Goal: Entertainment & Leisure: Browse casually

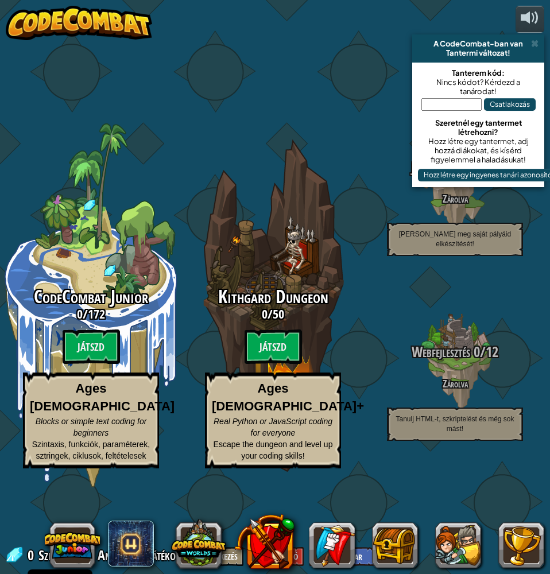
select select "hu"
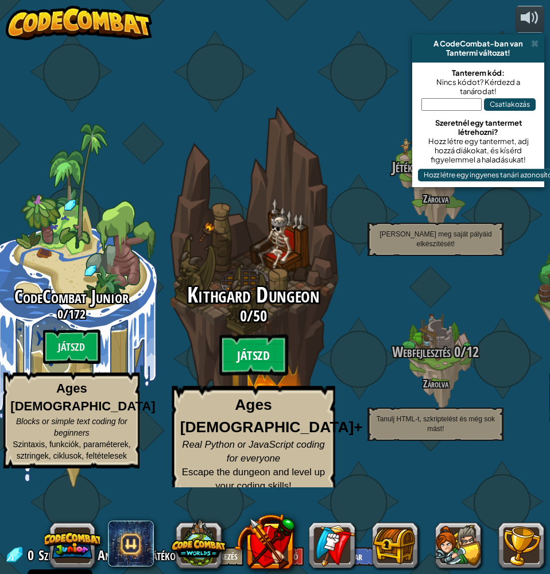
click at [261, 352] on btn "Játszd" at bounding box center [253, 354] width 69 height 41
select select "hu"
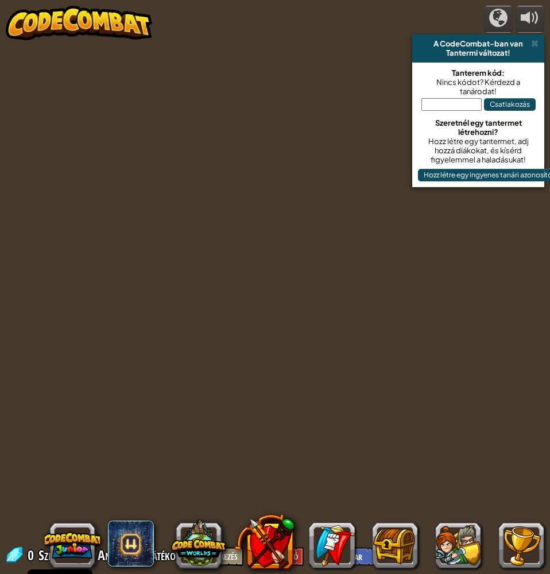
select select "hu"
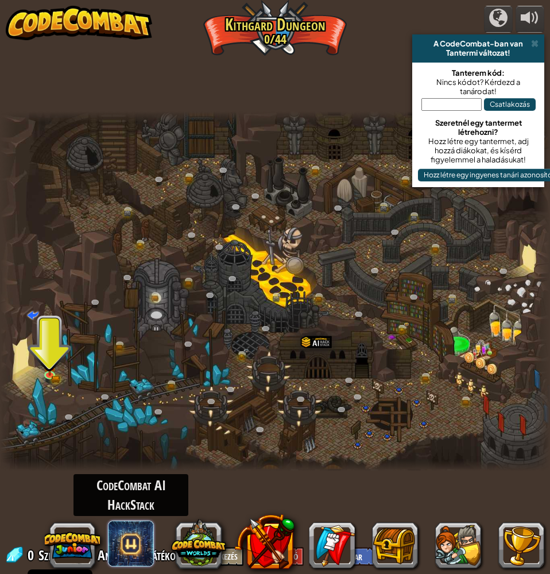
click at [139, 553] on span at bounding box center [131, 544] width 46 height 46
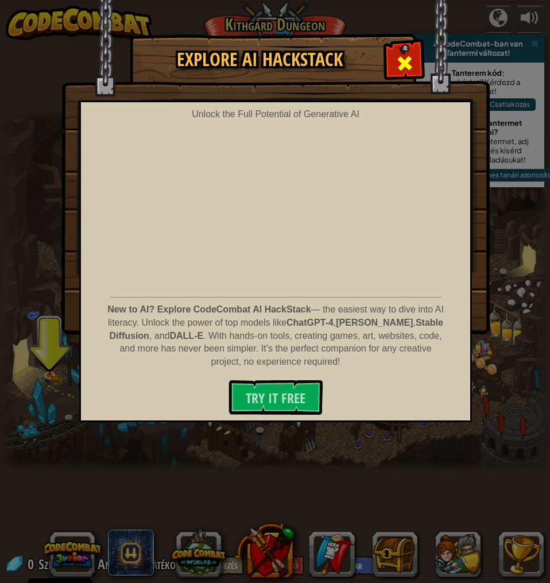
click at [411, 68] on span at bounding box center [405, 63] width 18 height 18
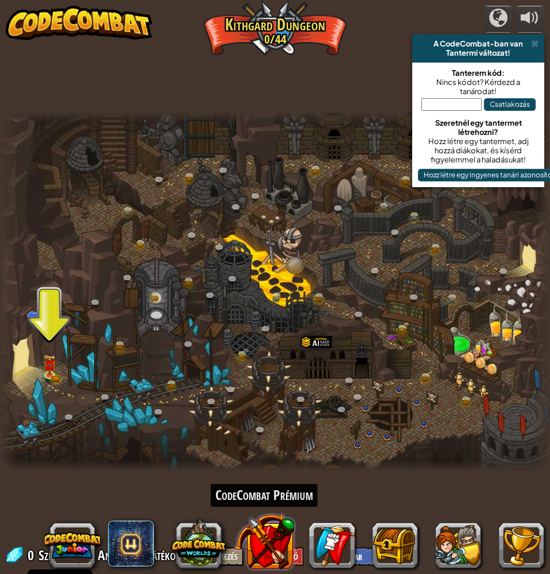
click at [253, 558] on button at bounding box center [264, 542] width 60 height 60
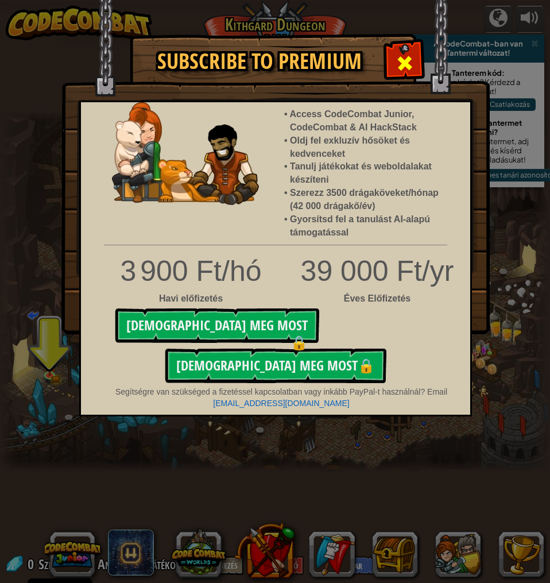
click at [411, 62] on span at bounding box center [405, 63] width 18 height 18
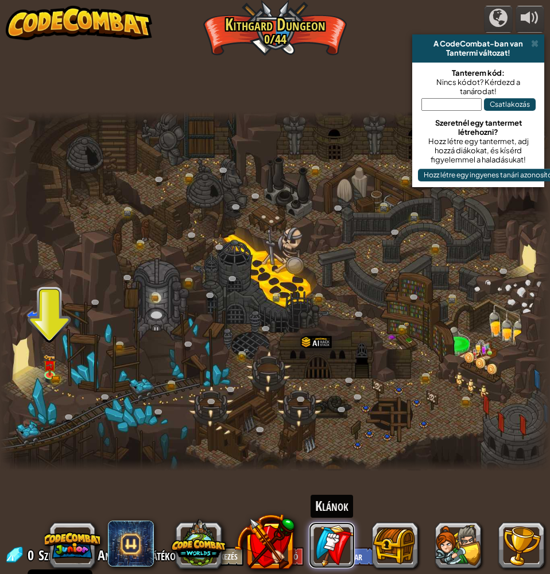
click at [316, 547] on link at bounding box center [332, 546] width 46 height 46
